Goal: Browse casually: Explore the website without a specific task or goal

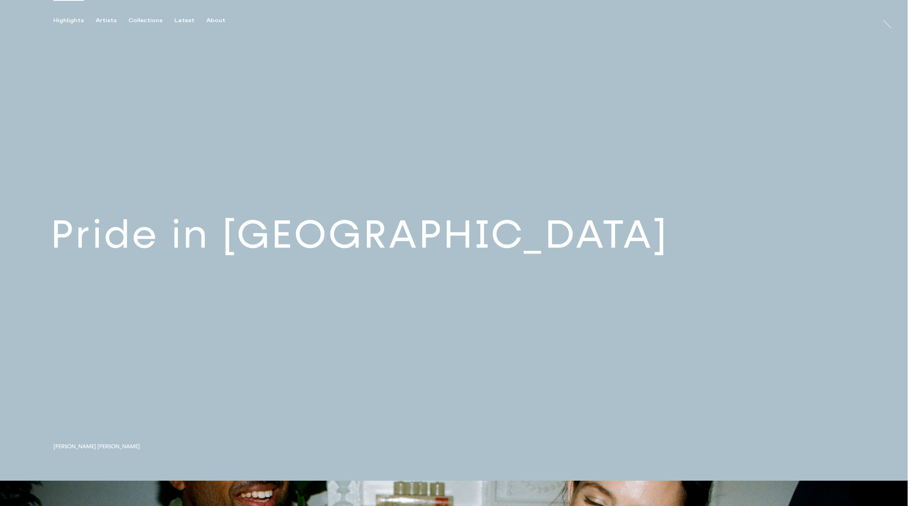
click at [303, 242] on link at bounding box center [454, 240] width 908 height 481
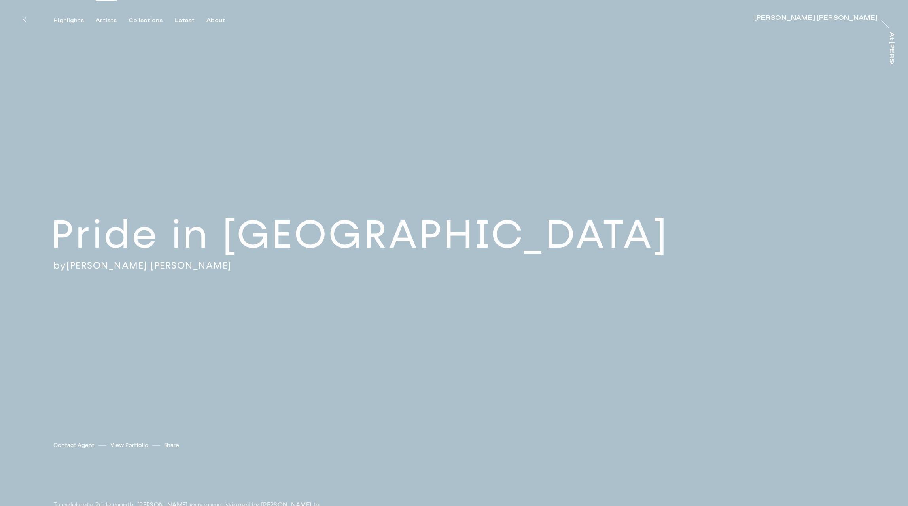
click at [103, 21] on div "Artists" at bounding box center [106, 20] width 21 height 7
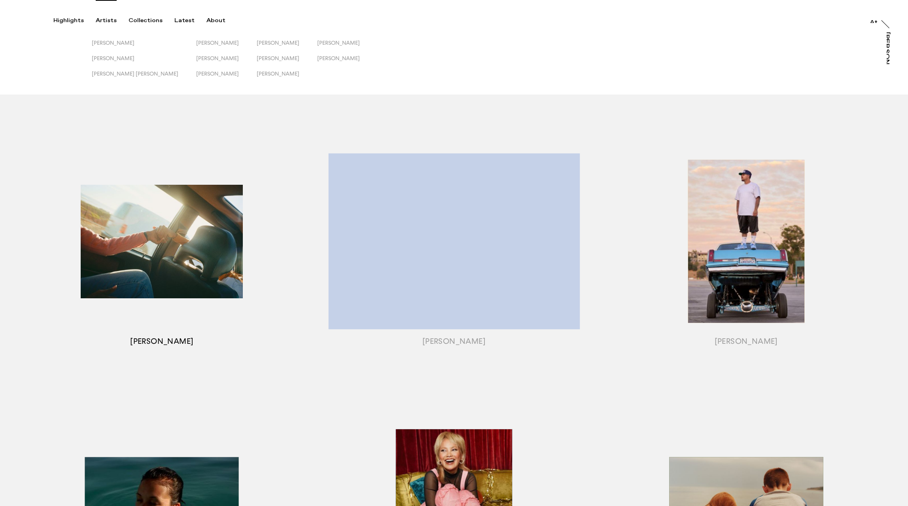
scroll to position [3, 0]
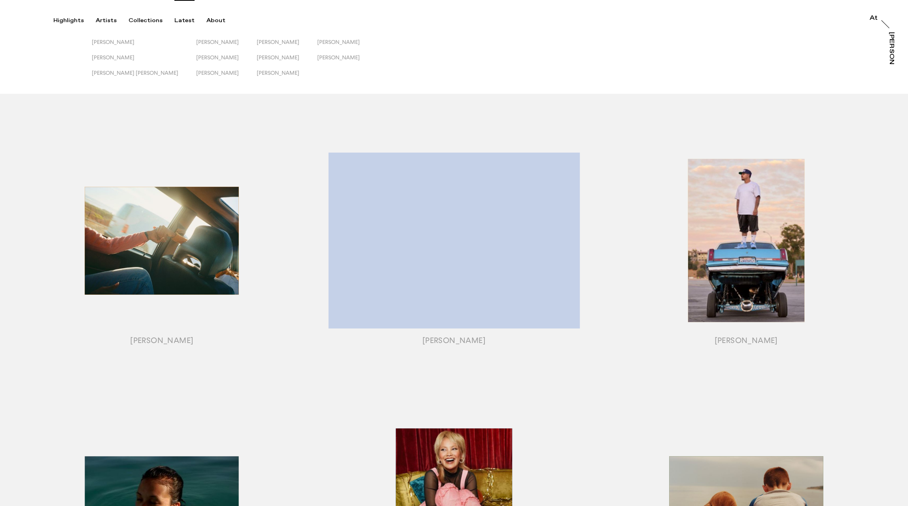
click at [180, 20] on div "Latest" at bounding box center [184, 20] width 20 height 7
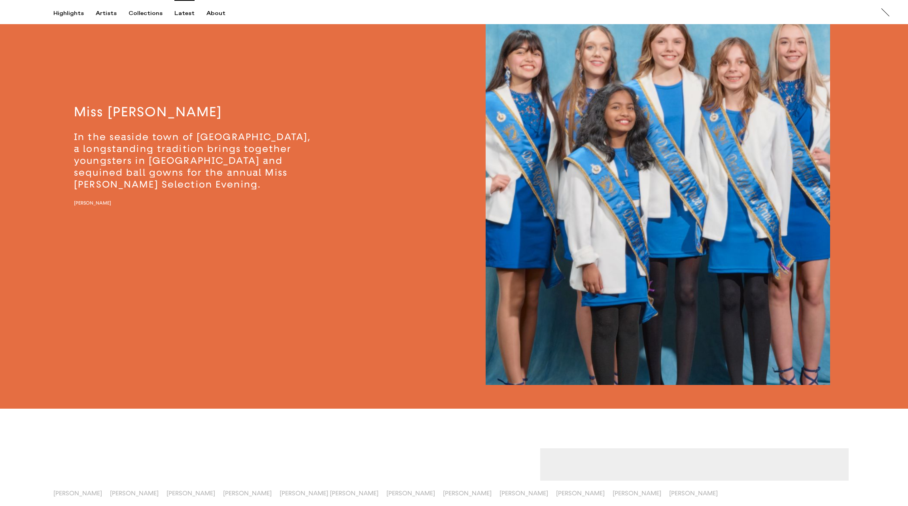
scroll to position [2119, 0]
click at [658, 197] on img "button" at bounding box center [658, 156] width 345 height 460
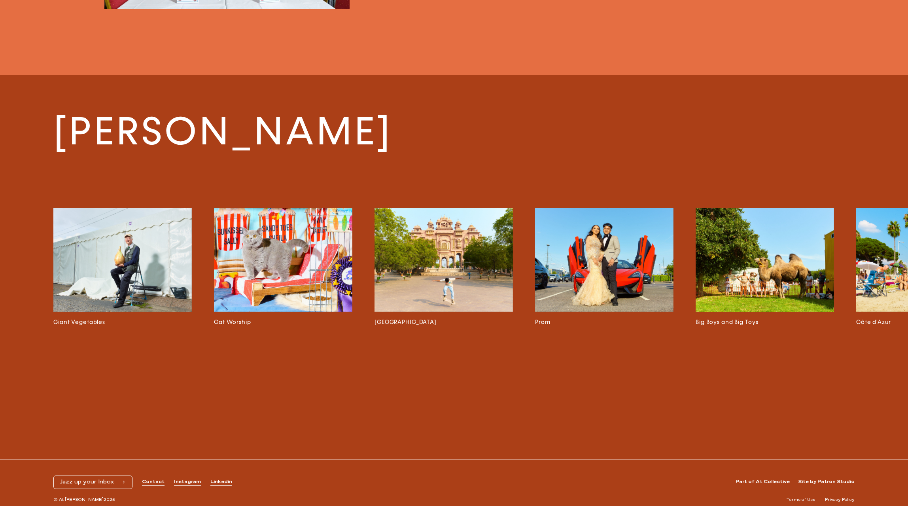
scroll to position [0, 1]
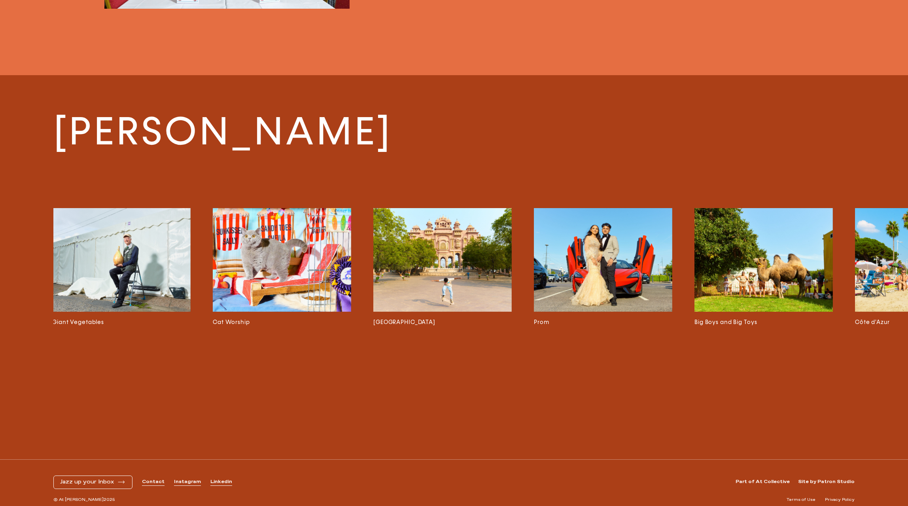
click at [603, 237] on img at bounding box center [603, 260] width 138 height 104
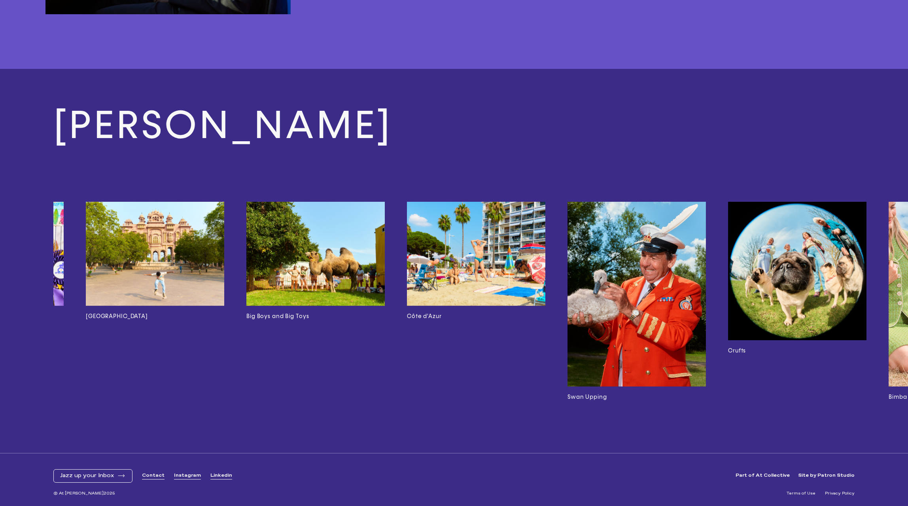
scroll to position [0, 295]
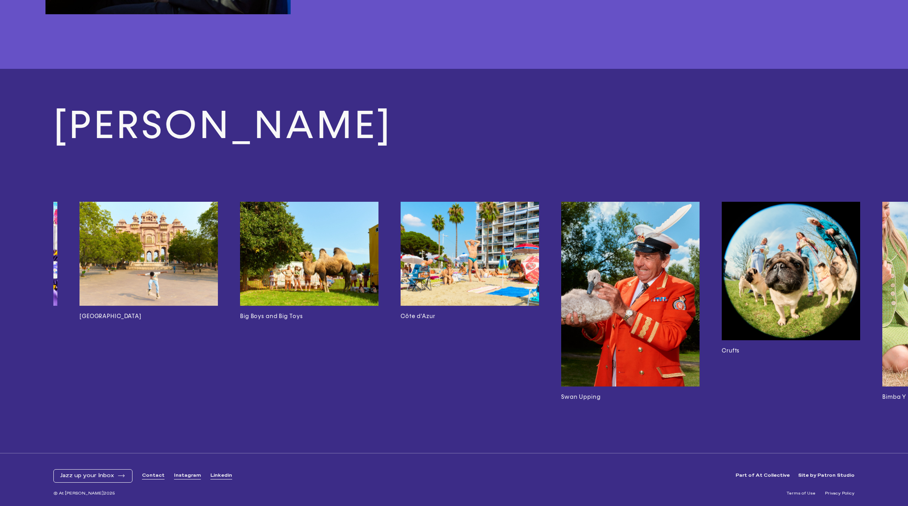
click at [677, 244] on img at bounding box center [630, 294] width 138 height 185
